Goal: Information Seeking & Learning: Find contact information

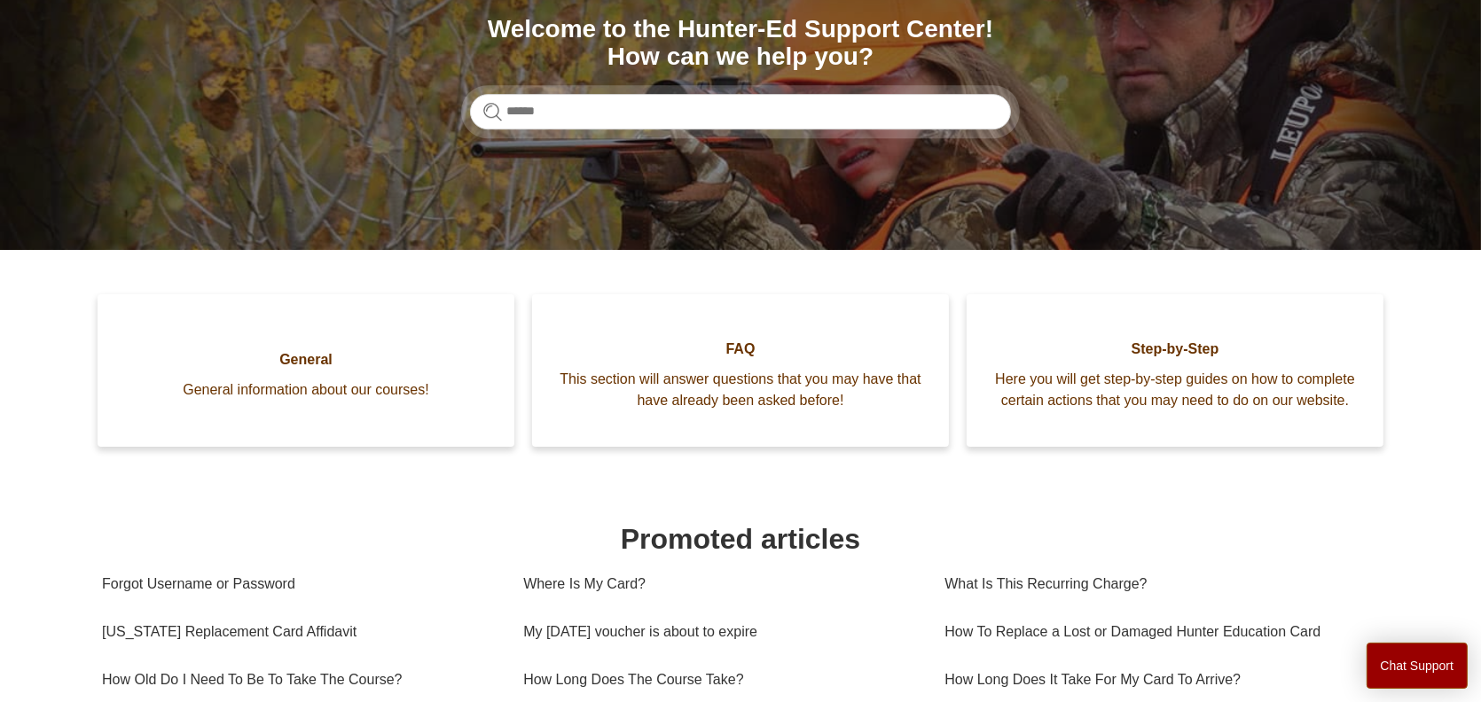
scroll to position [266, 0]
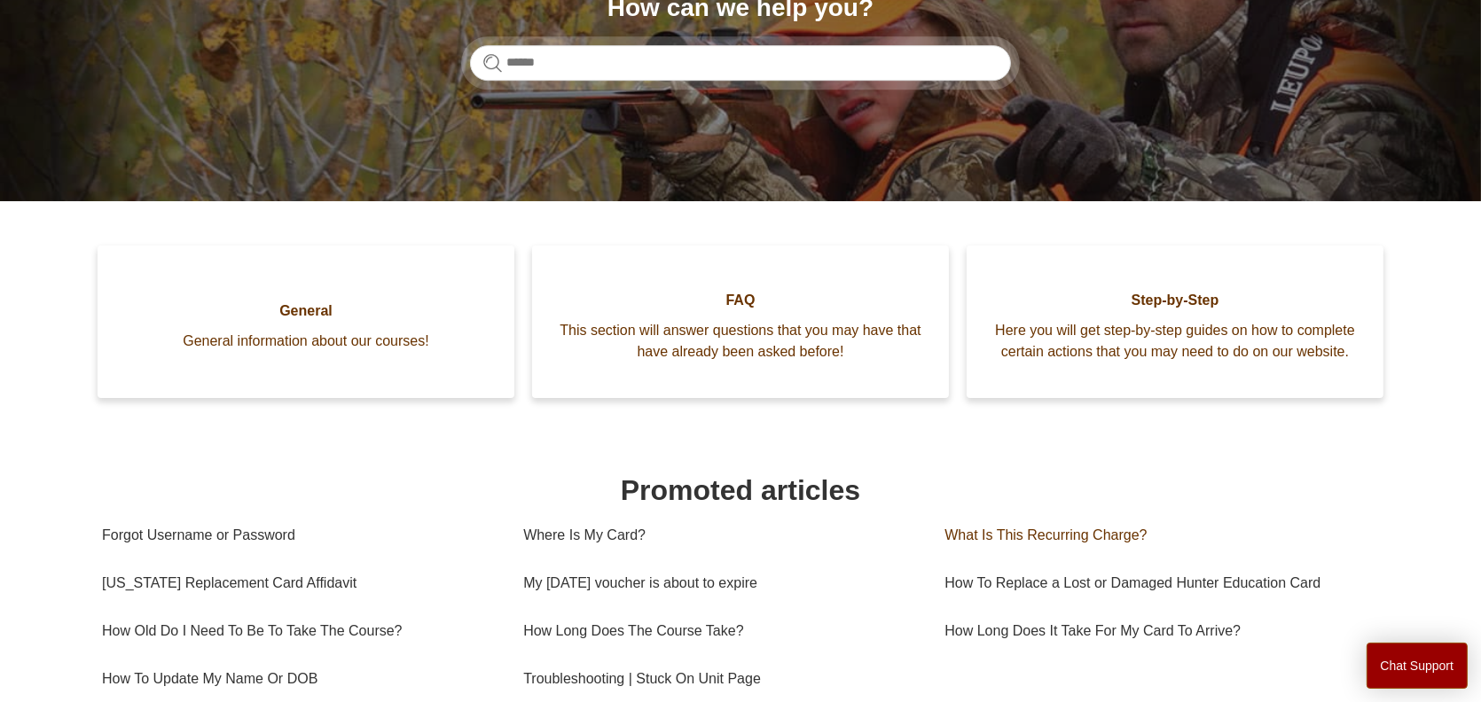
click at [1066, 551] on link "What Is This Recurring Charge?" at bounding box center [1154, 536] width 421 height 48
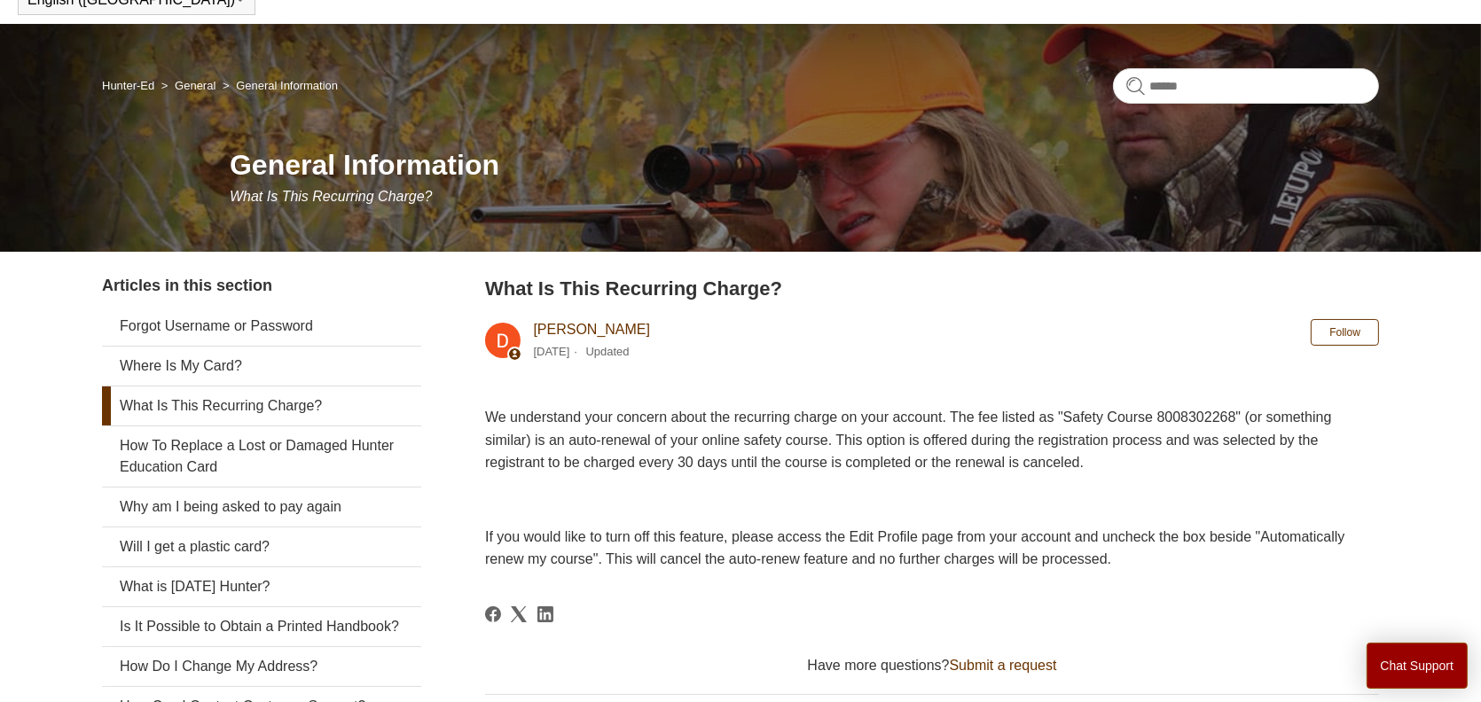
scroll to position [177, 0]
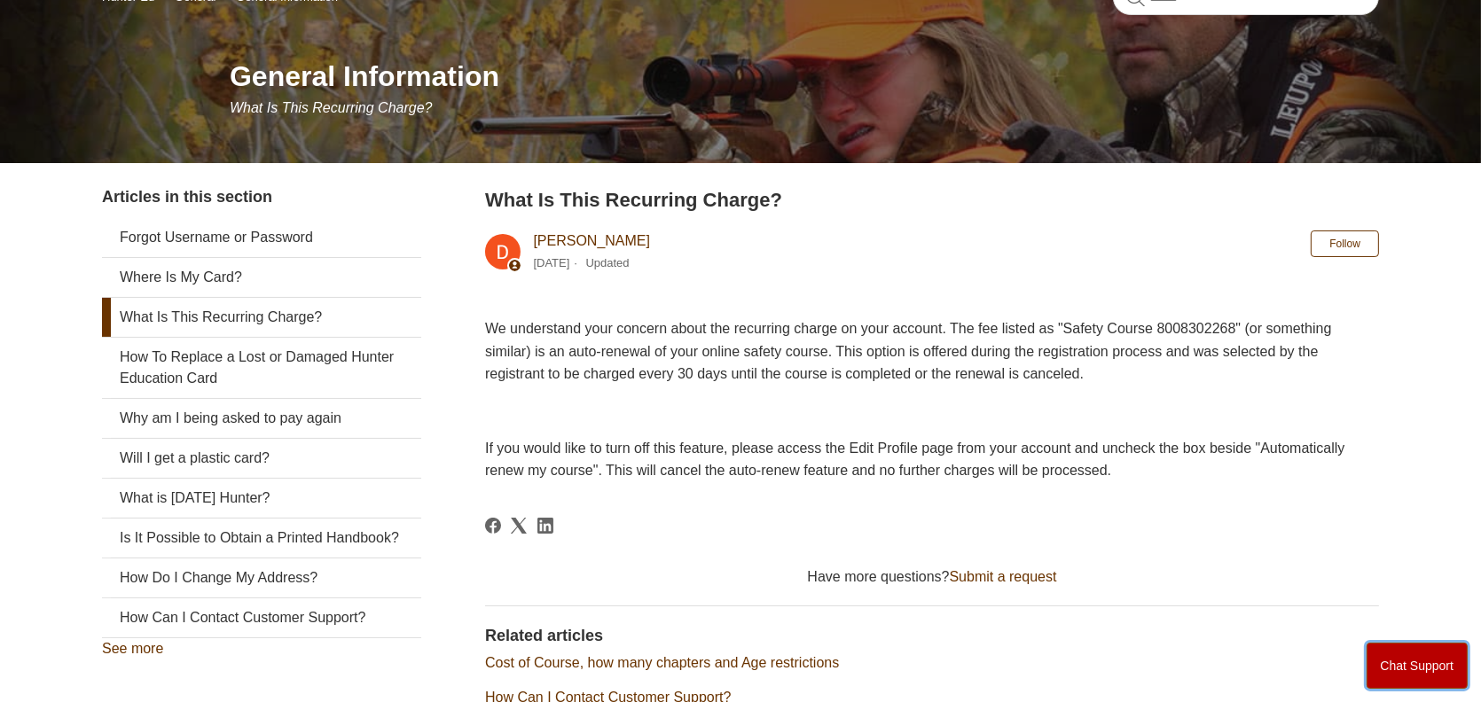
click at [1402, 668] on button "Chat Support" at bounding box center [1417, 666] width 102 height 46
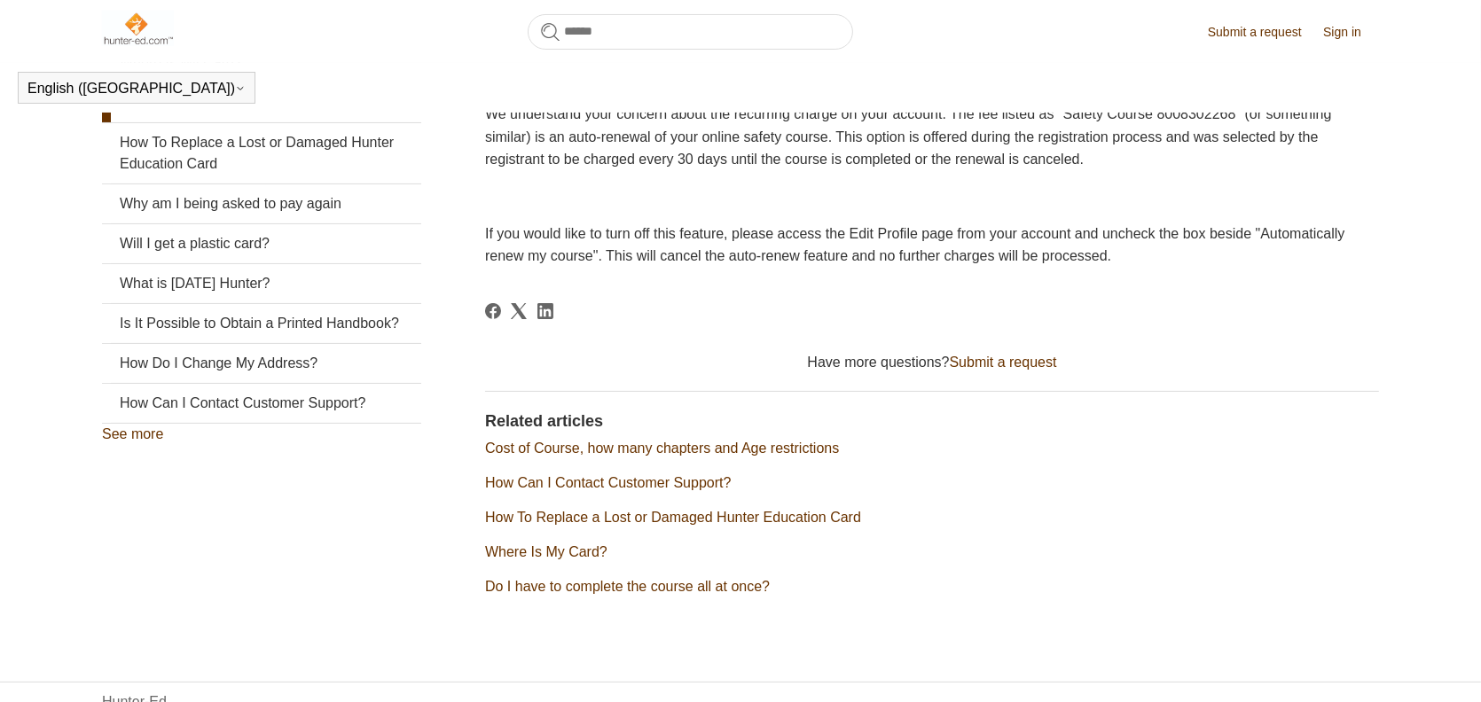
scroll to position [394, 0]
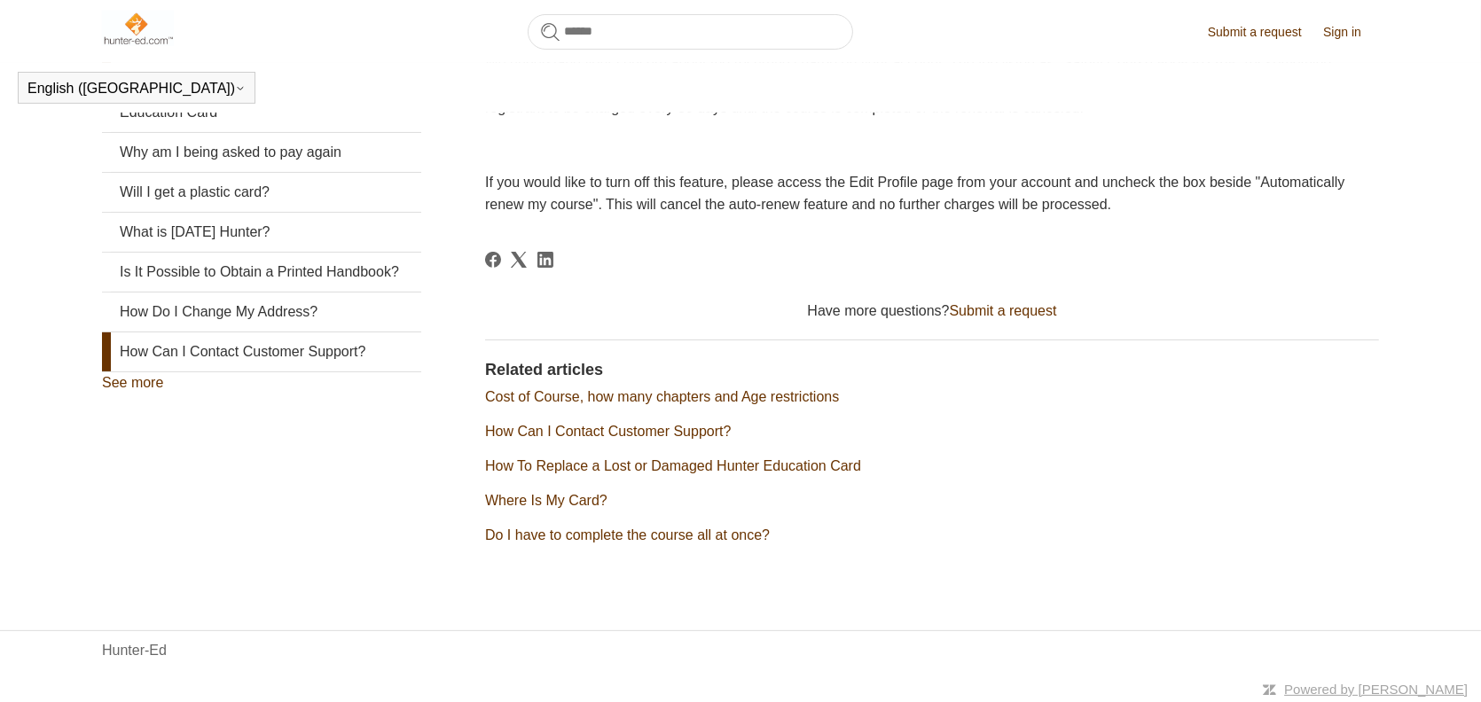
click at [302, 372] on link "How Can I Contact Customer Support?" at bounding box center [261, 351] width 319 height 39
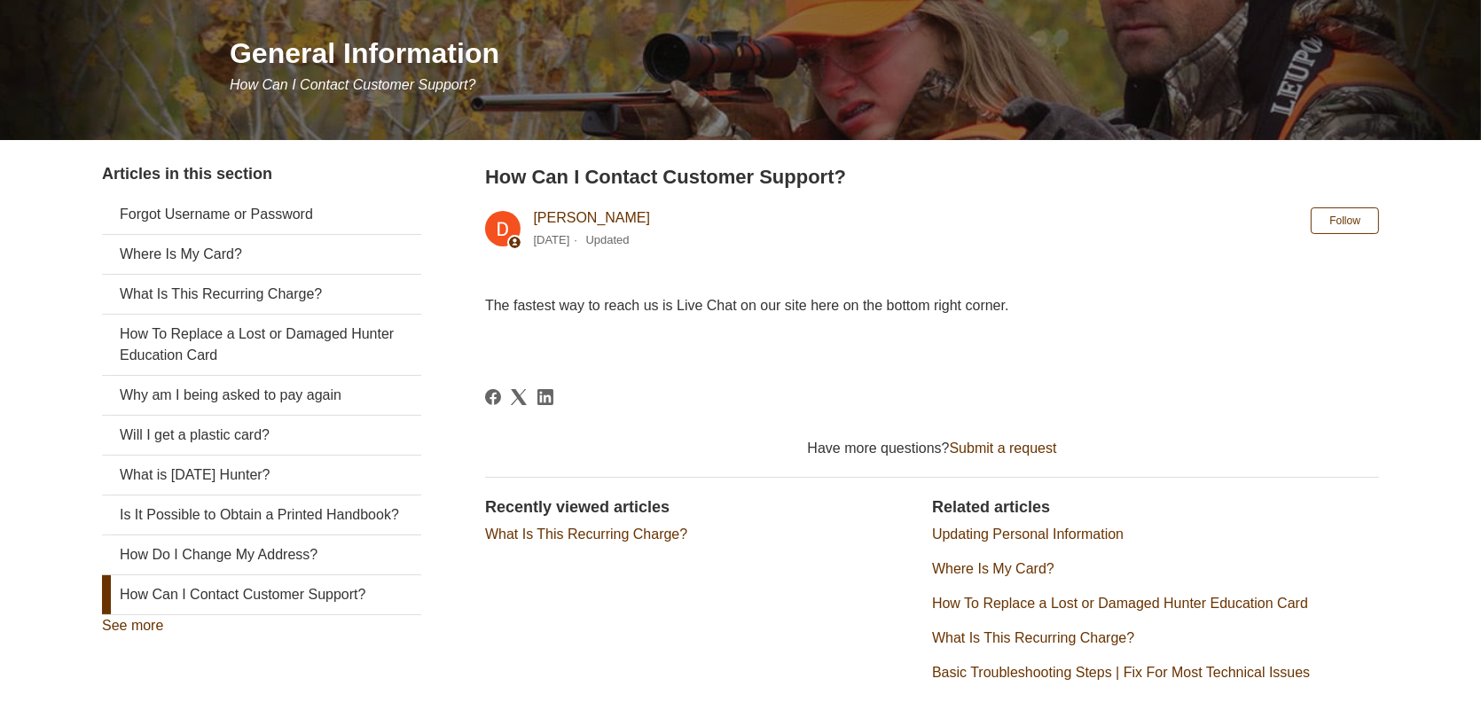
scroll to position [339, 0]
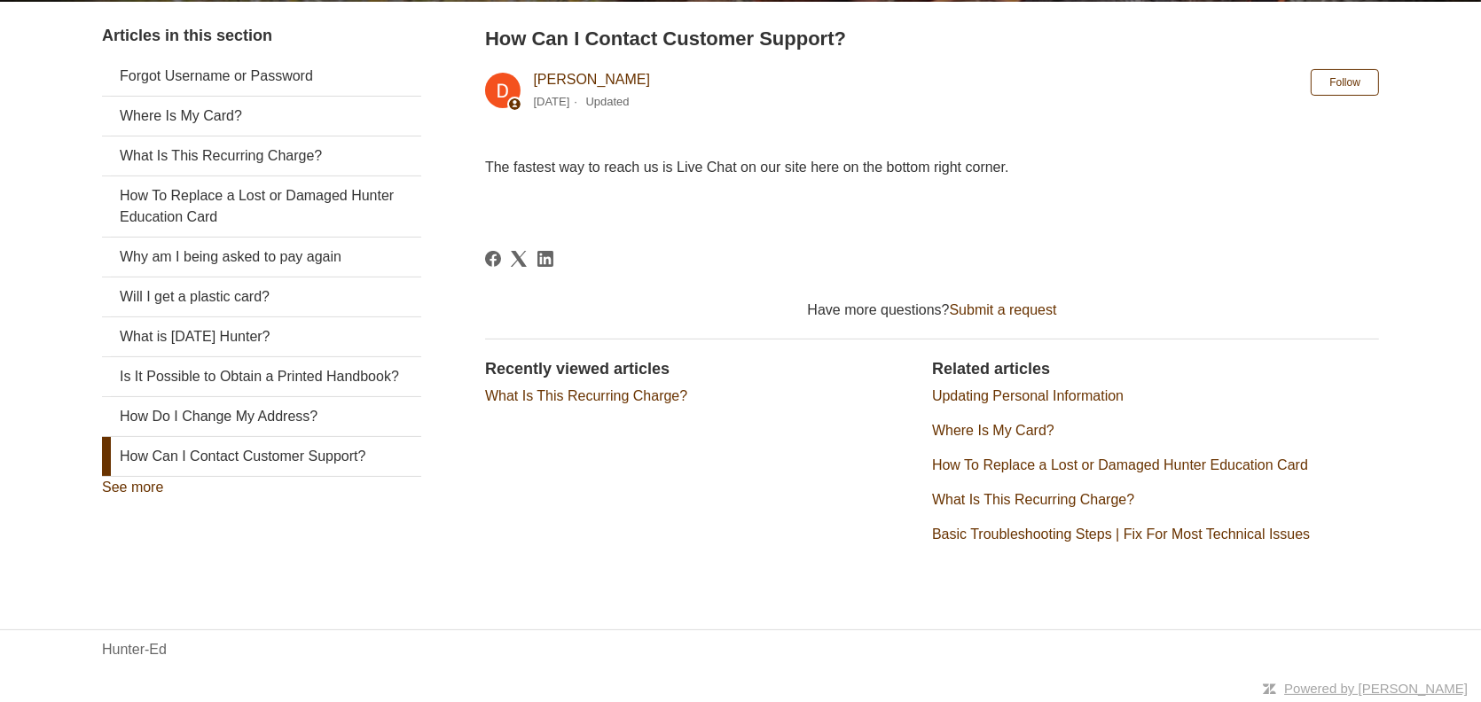
click at [1137, 75] on body "Skip to main content Submit a request Sign in English (US) Español Français Hun…" at bounding box center [740, 182] width 1481 height 1042
click at [1132, 78] on header "How Can I Contact Customer Support? Deborah Fagan 4 months ago Updated Follow N…" at bounding box center [932, 72] width 894 height 97
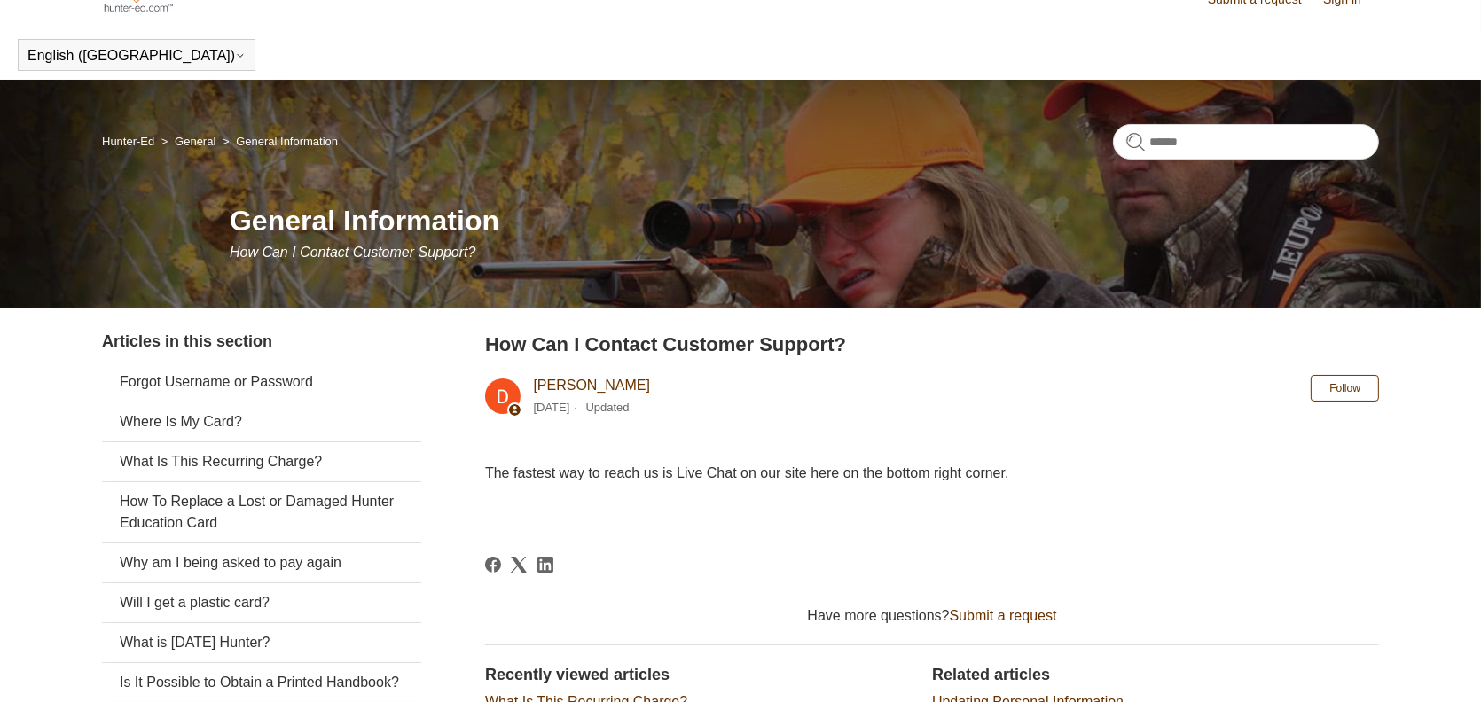
scroll to position [0, 0]
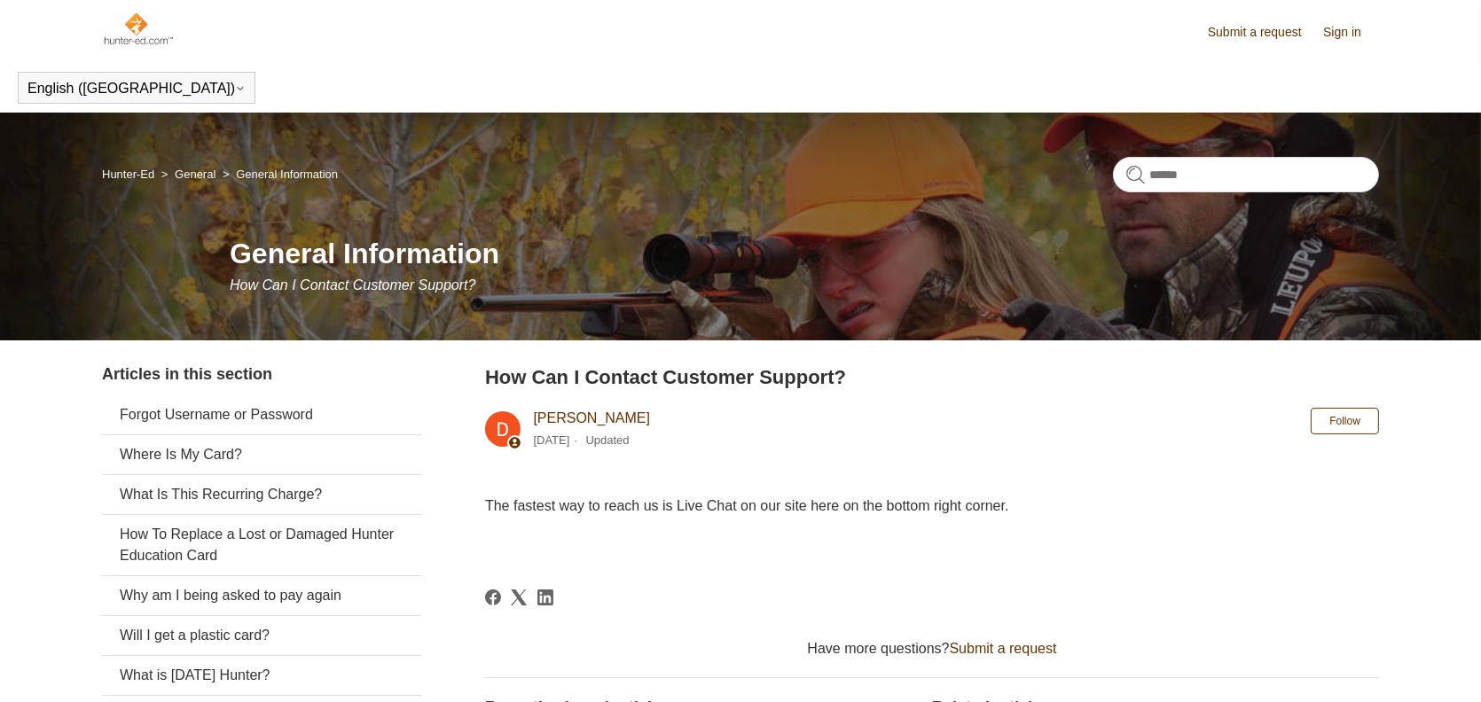
click at [1236, 162] on input "Search" at bounding box center [1246, 174] width 266 height 35
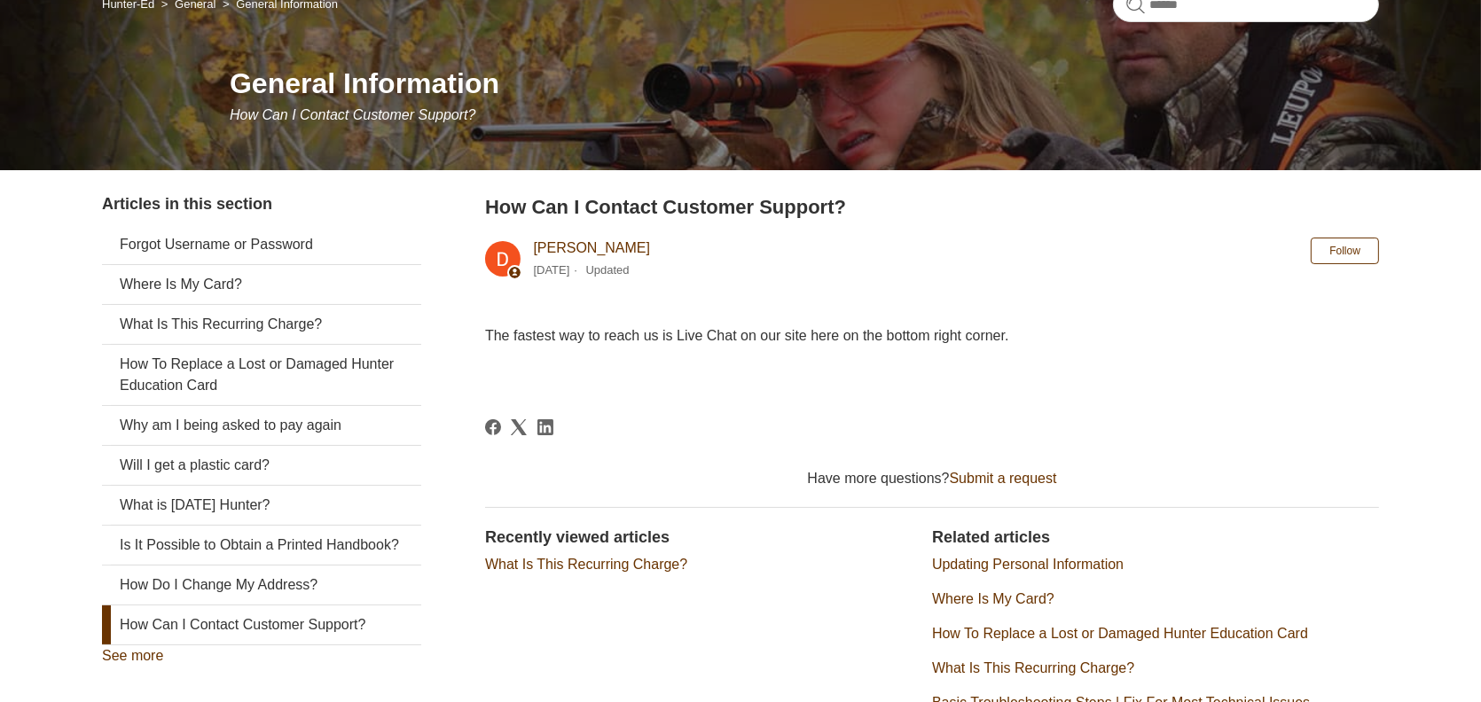
scroll to position [339, 0]
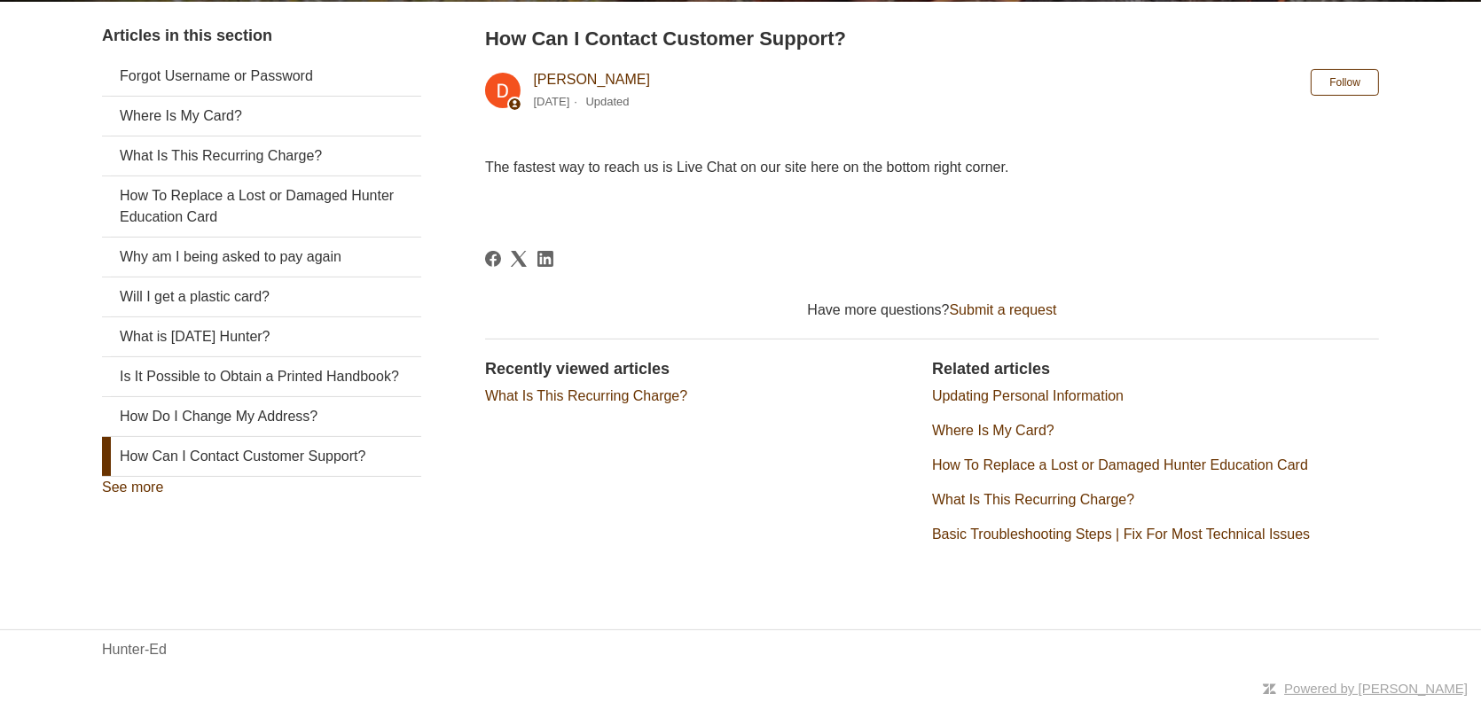
click at [1006, 312] on link "Submit a request" at bounding box center [1003, 309] width 107 height 15
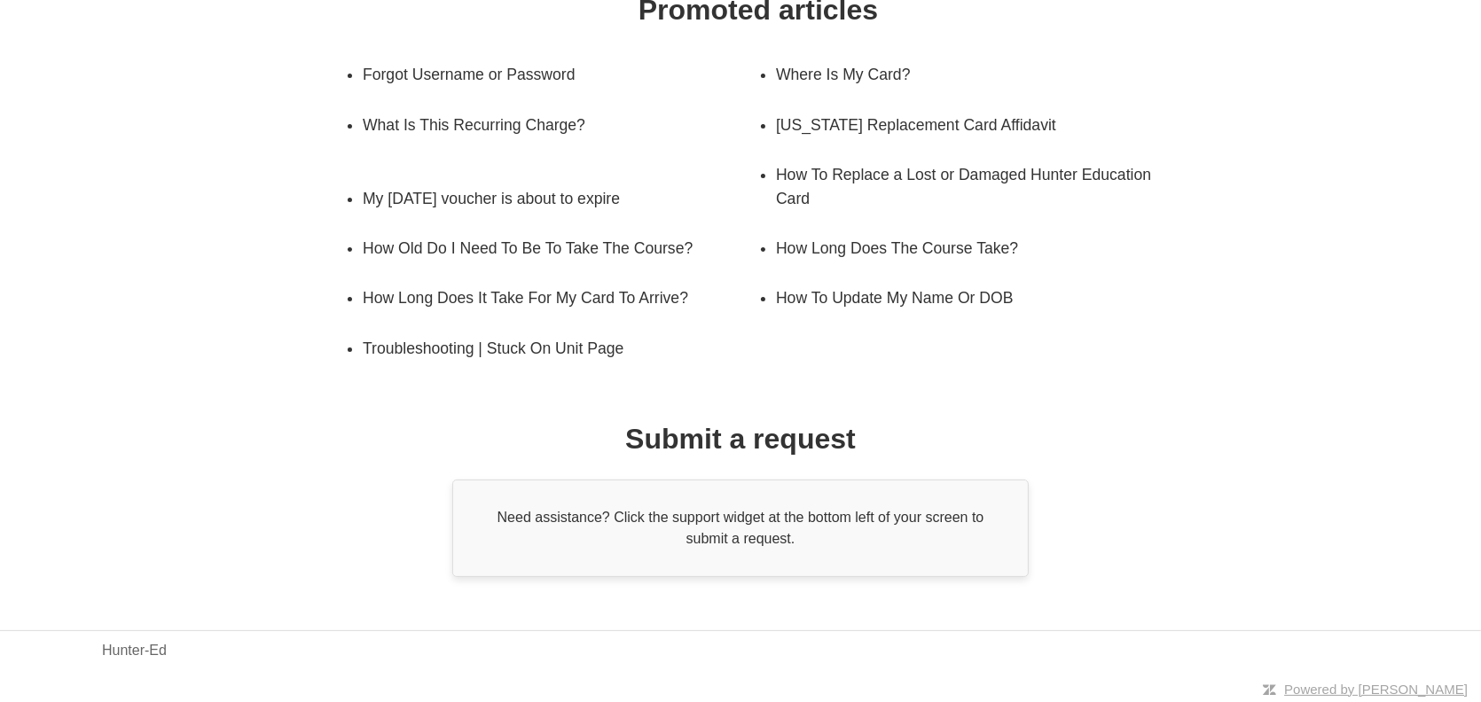
scroll to position [310, 0]
click at [688, 517] on div "Need assistance? Click the support widget at the bottom left of your screen to …" at bounding box center [740, 529] width 576 height 98
click at [143, 646] on link "Hunter-Ed" at bounding box center [134, 650] width 65 height 21
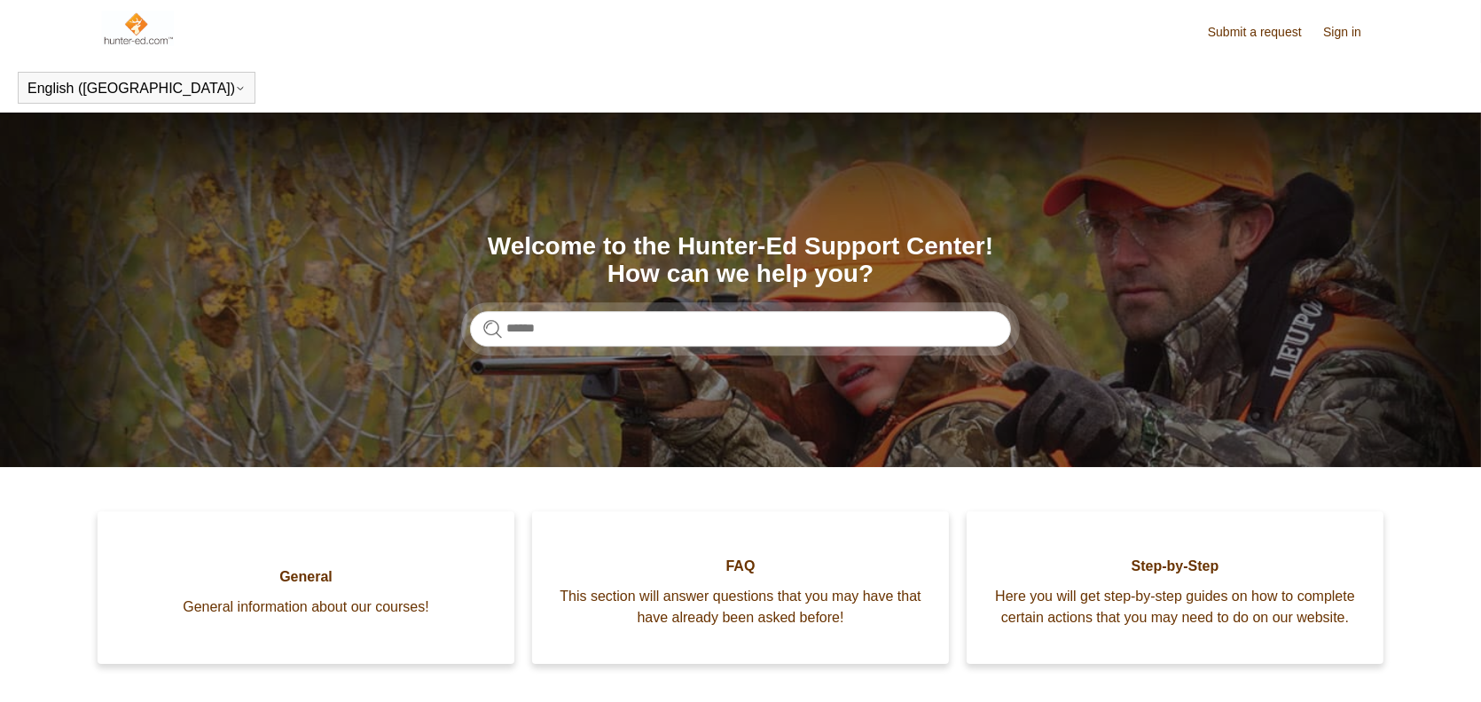
click at [1248, 27] on link "Submit a request" at bounding box center [1264, 32] width 112 height 19
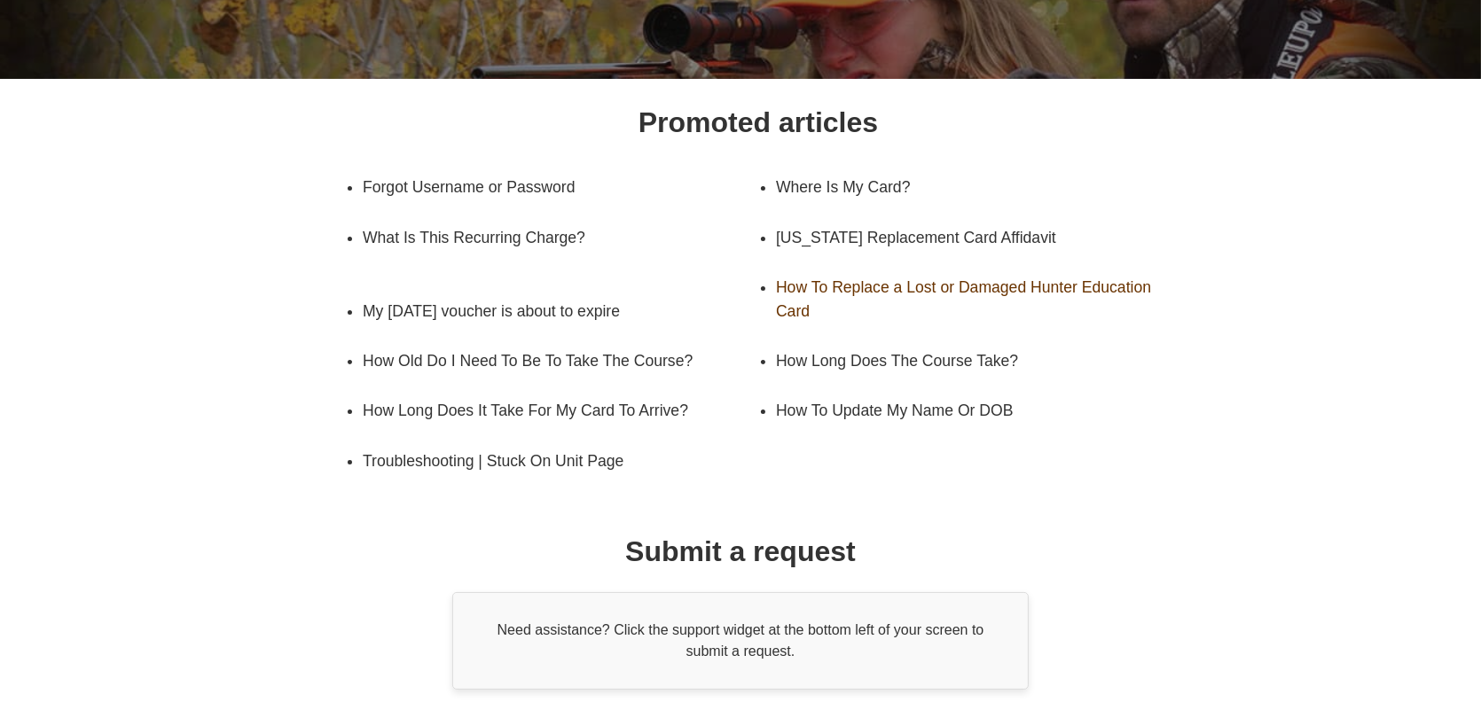
scroll to position [310, 0]
